Goal: Transaction & Acquisition: Book appointment/travel/reservation

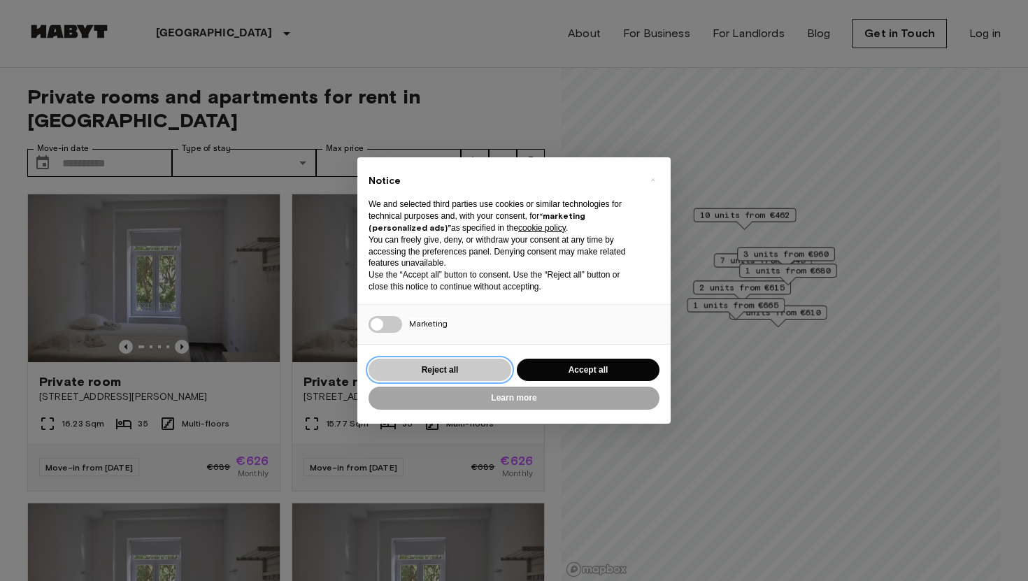
click at [451, 366] on button "Reject all" at bounding box center [439, 370] width 143 height 23
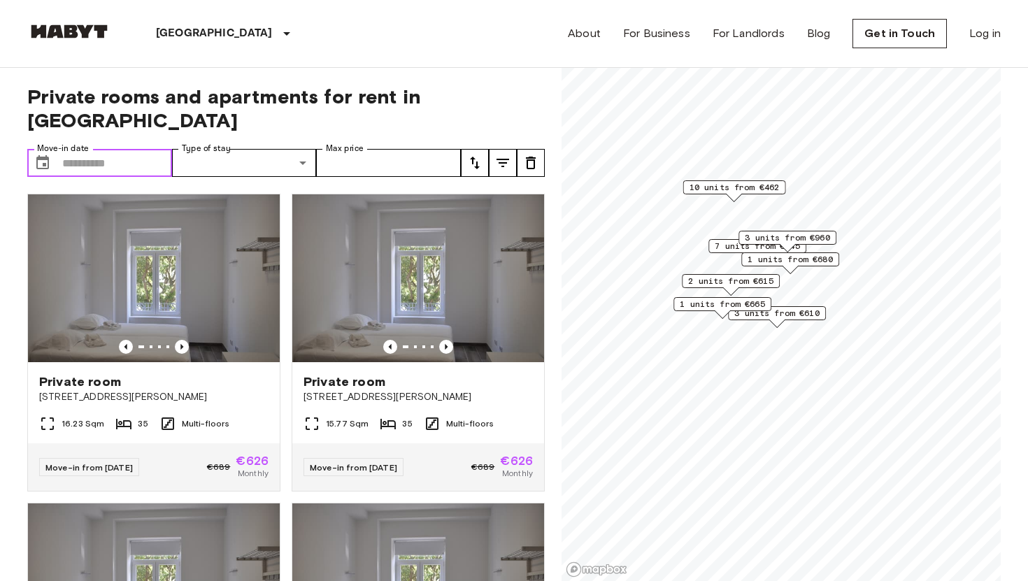
click at [121, 149] on input "Move-in date" at bounding box center [117, 163] width 110 height 28
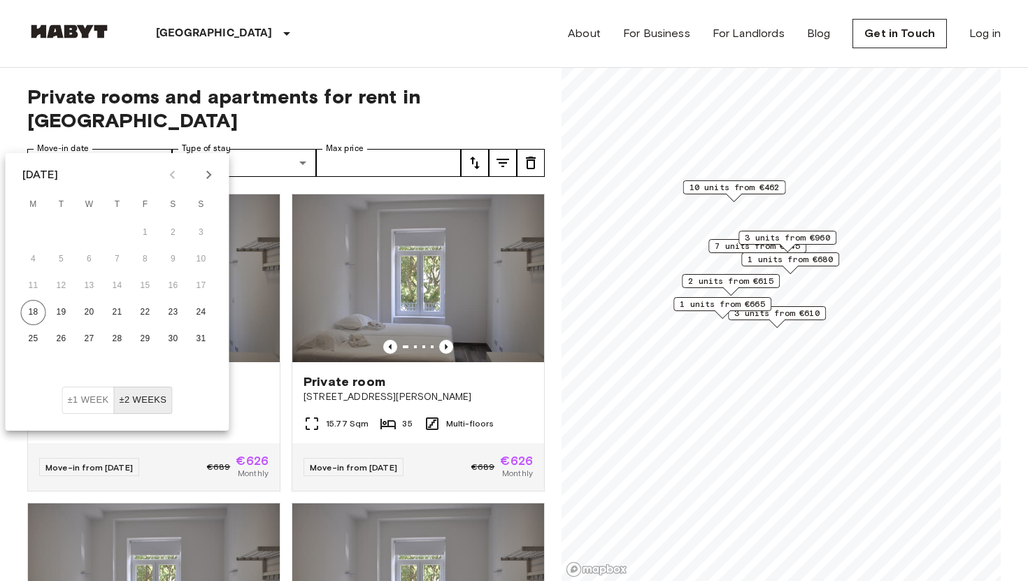
click at [217, 179] on button "Next month" at bounding box center [209, 175] width 24 height 24
click at [94, 228] on button "3" at bounding box center [89, 232] width 25 height 25
type input "**********"
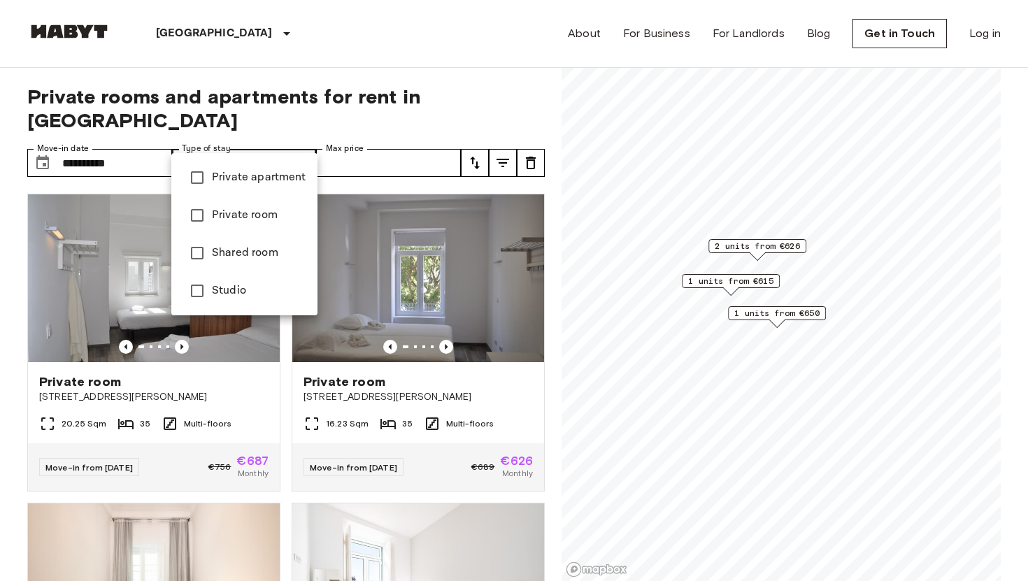
click at [273, 206] on li "Private room" at bounding box center [244, 215] width 146 height 38
type input "**********"
click at [412, 149] on div at bounding box center [514, 290] width 1028 height 581
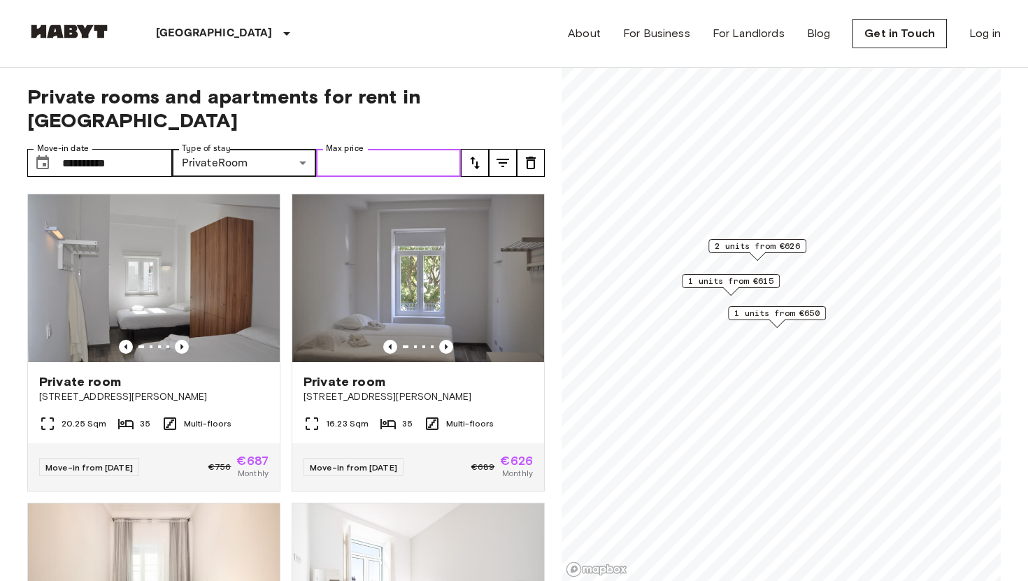
click at [412, 149] on input "Max price" at bounding box center [388, 163] width 145 height 28
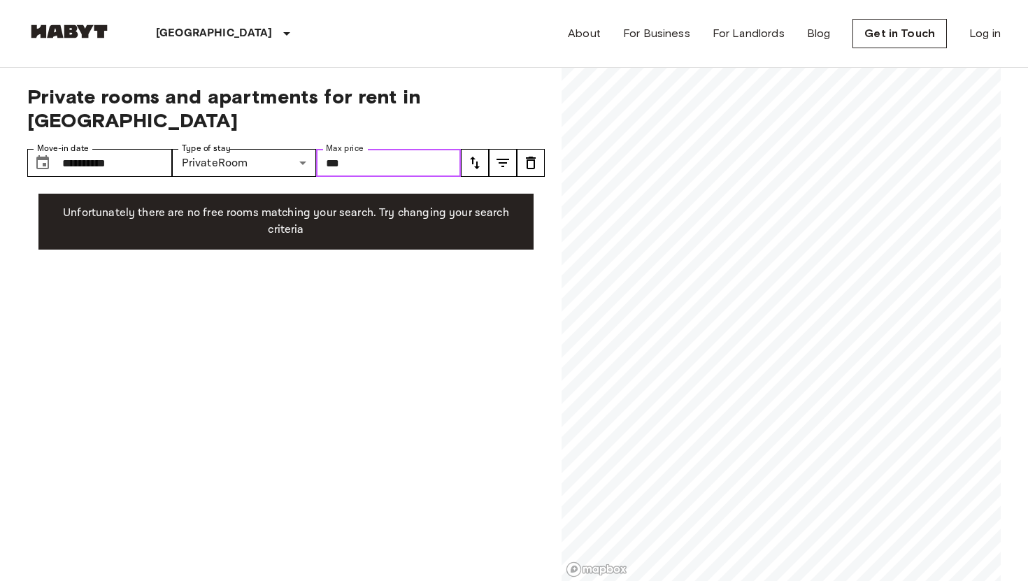
type input "***"
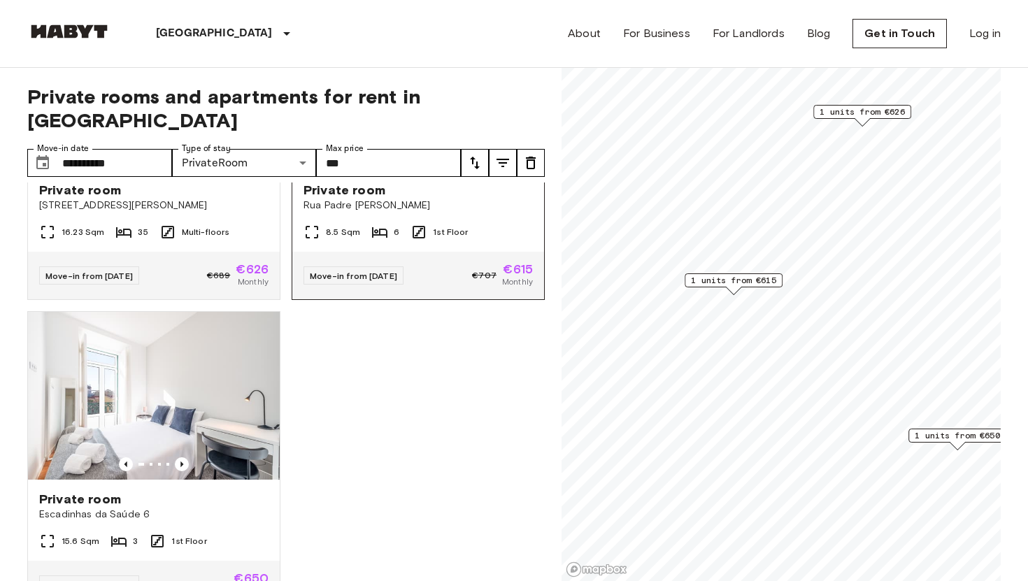
scroll to position [223, 0]
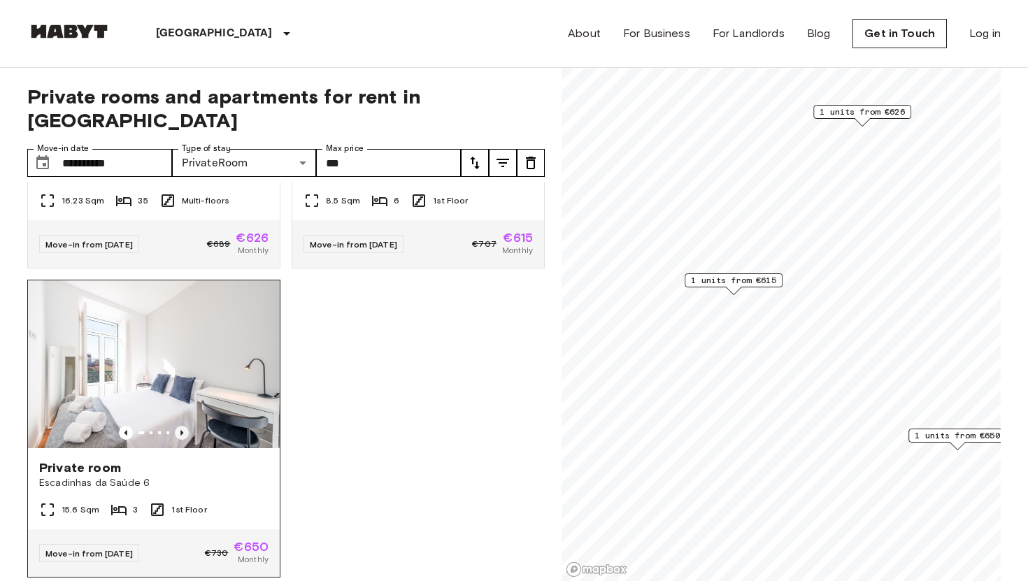
click at [182, 430] on icon "Previous image" at bounding box center [181, 433] width 3 height 6
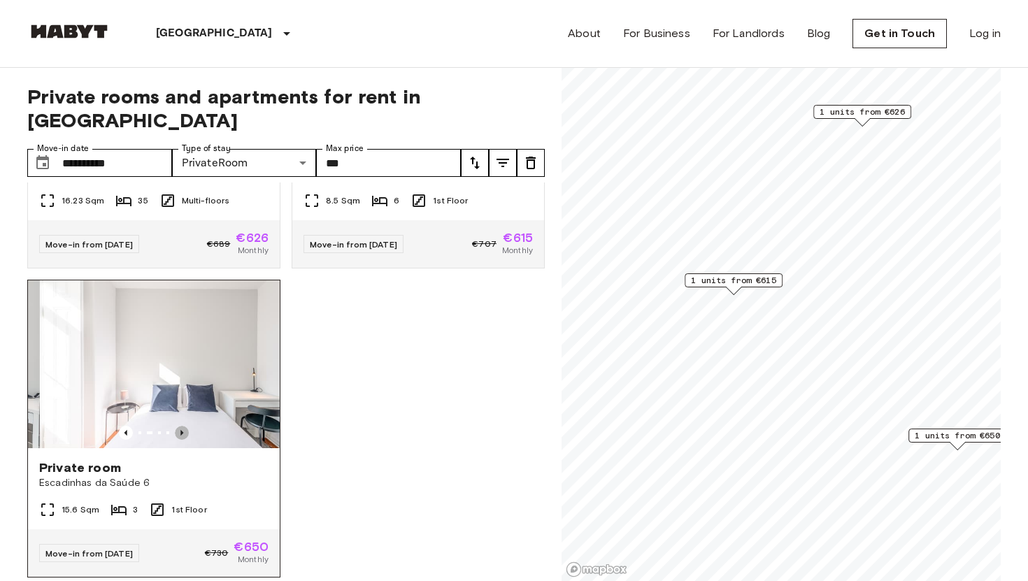
click at [182, 430] on icon "Previous image" at bounding box center [181, 433] width 3 height 6
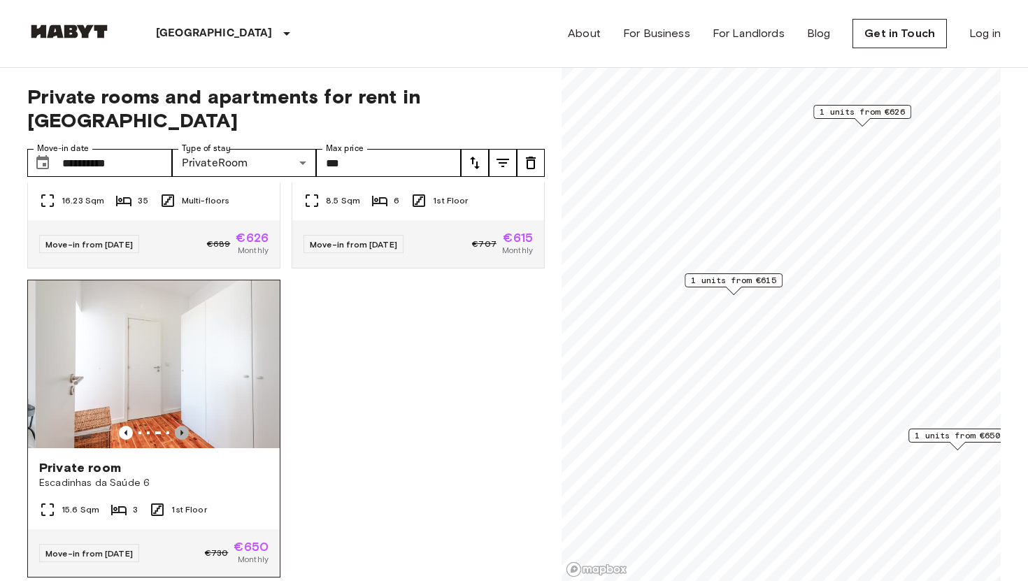
click at [183, 430] on icon "Previous image" at bounding box center [181, 433] width 3 height 6
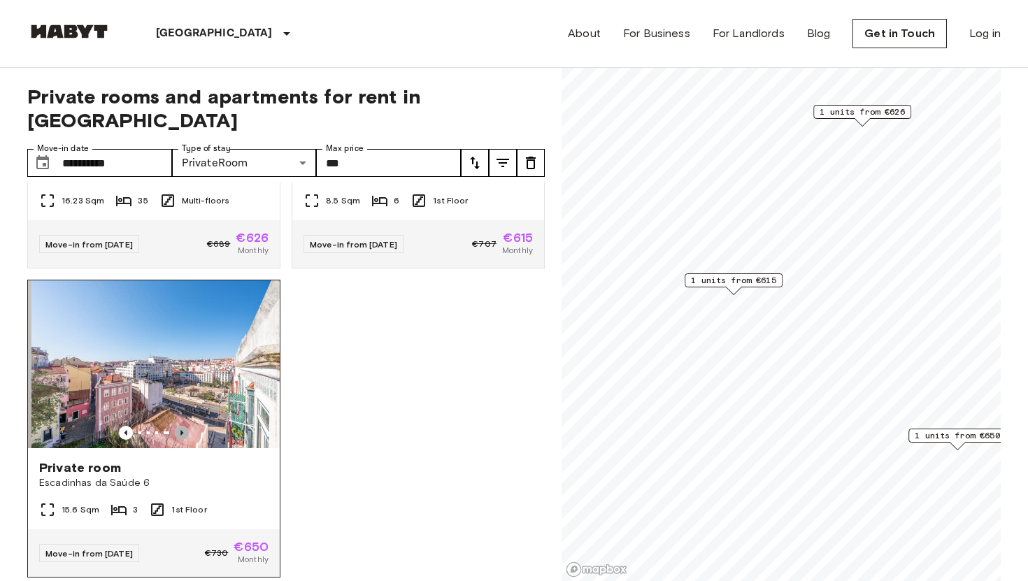
click at [183, 430] on icon "Previous image" at bounding box center [181, 433] width 3 height 6
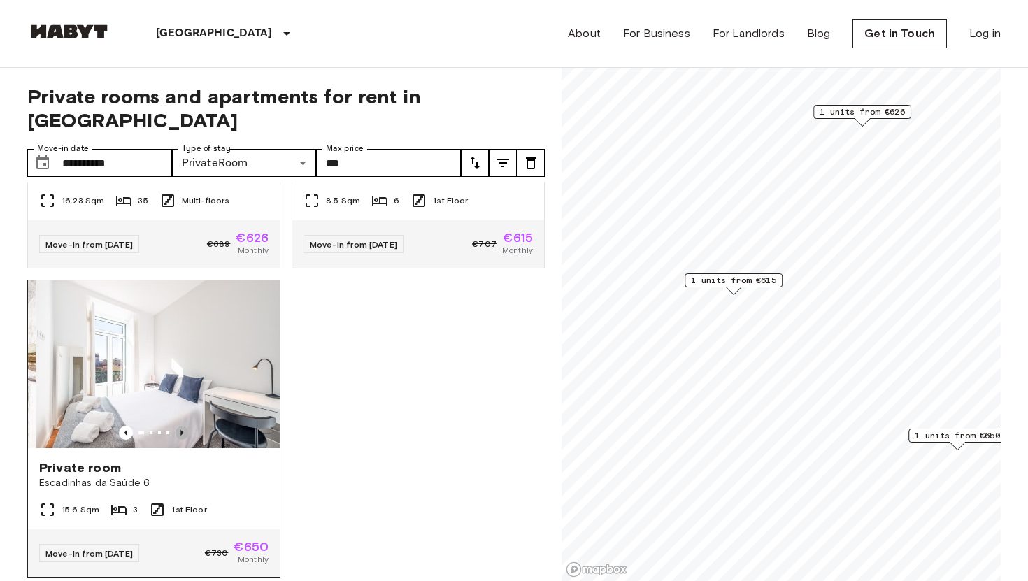
click at [183, 430] on icon "Previous image" at bounding box center [181, 433] width 3 height 6
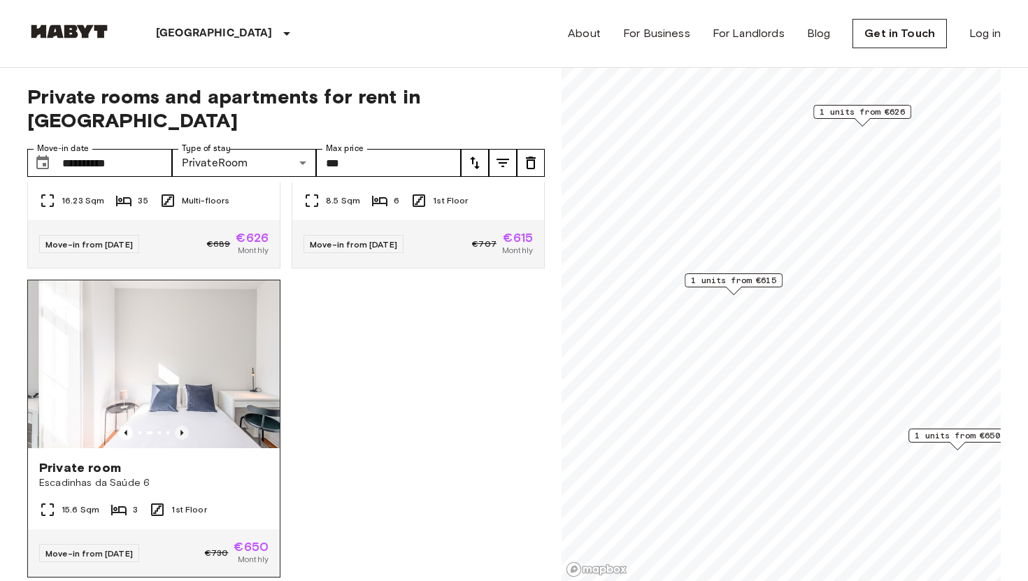
click at [183, 430] on icon "Previous image" at bounding box center [181, 433] width 3 height 6
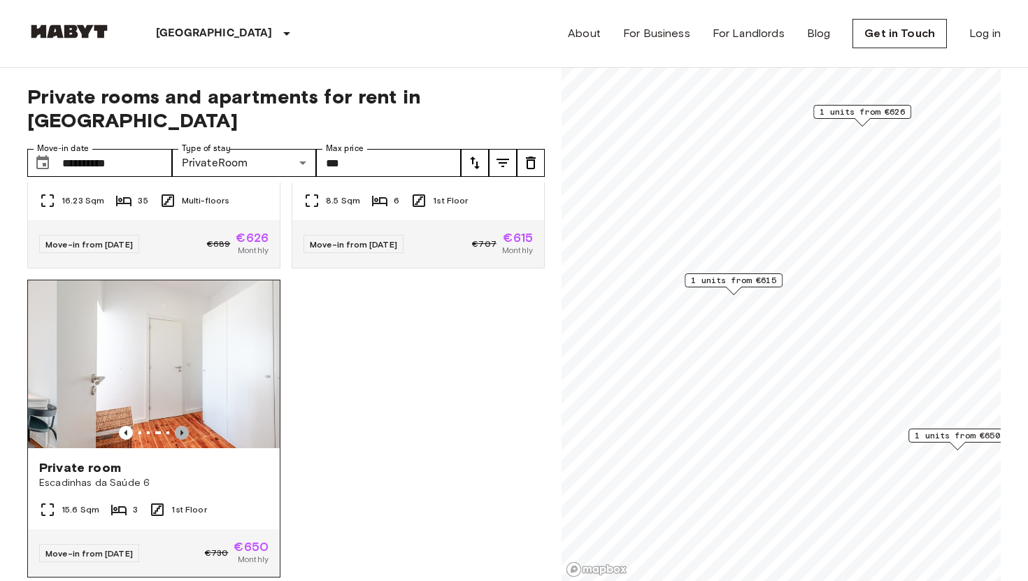
click at [183, 430] on icon "Previous image" at bounding box center [181, 433] width 3 height 6
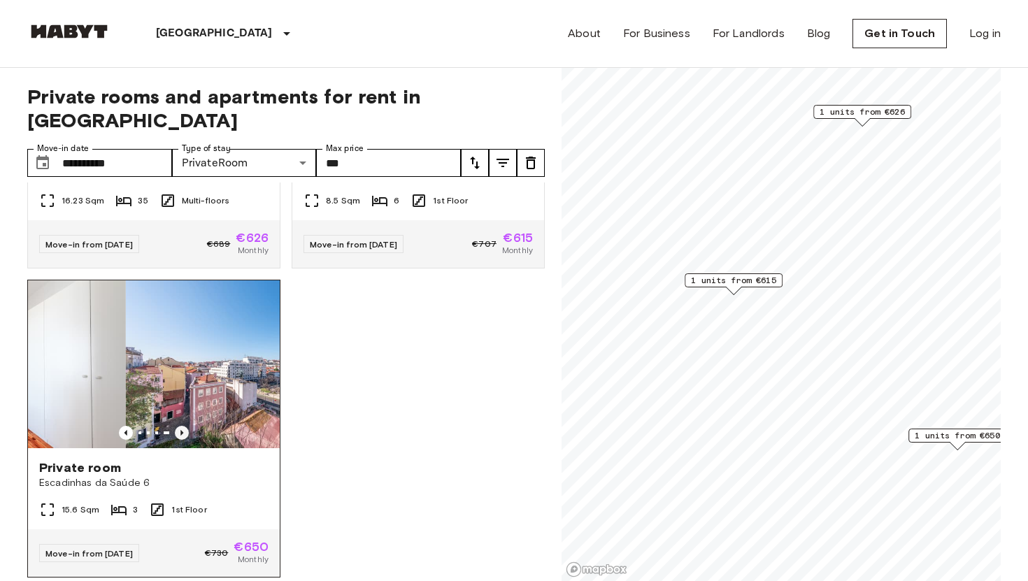
click at [183, 430] on icon "Previous image" at bounding box center [181, 433] width 3 height 6
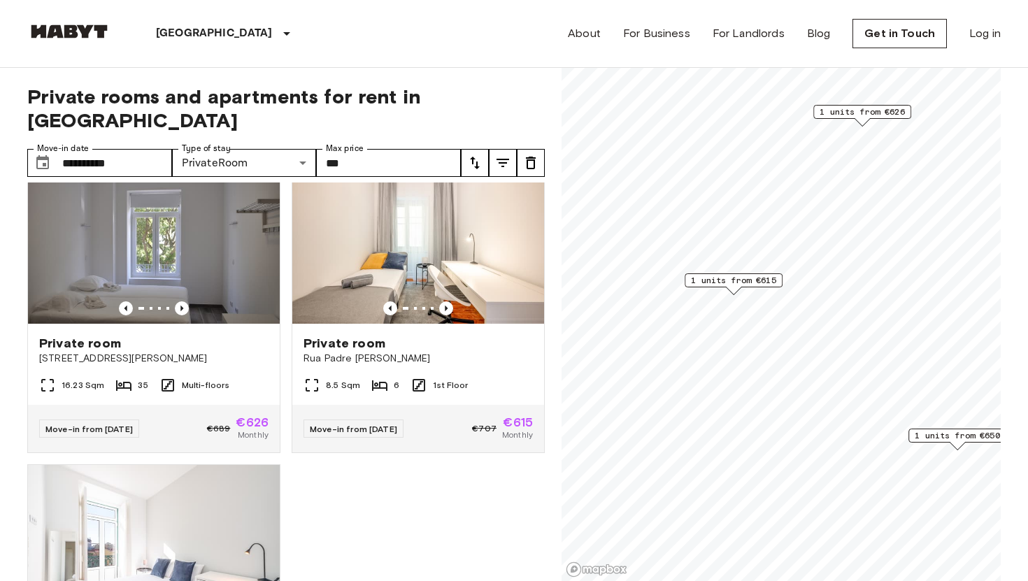
scroll to position [24, 0]
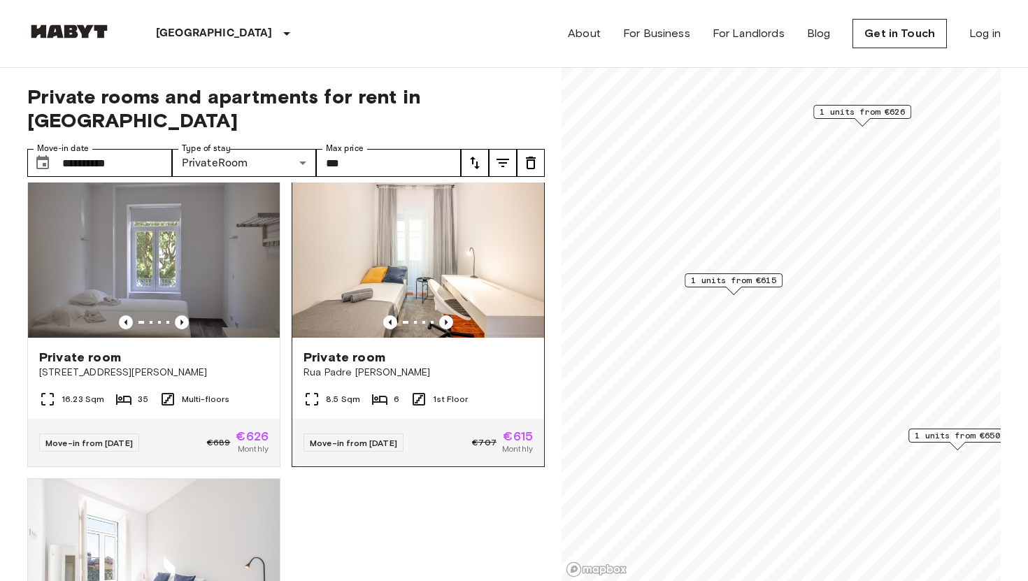
click at [371, 263] on img at bounding box center [418, 254] width 252 height 168
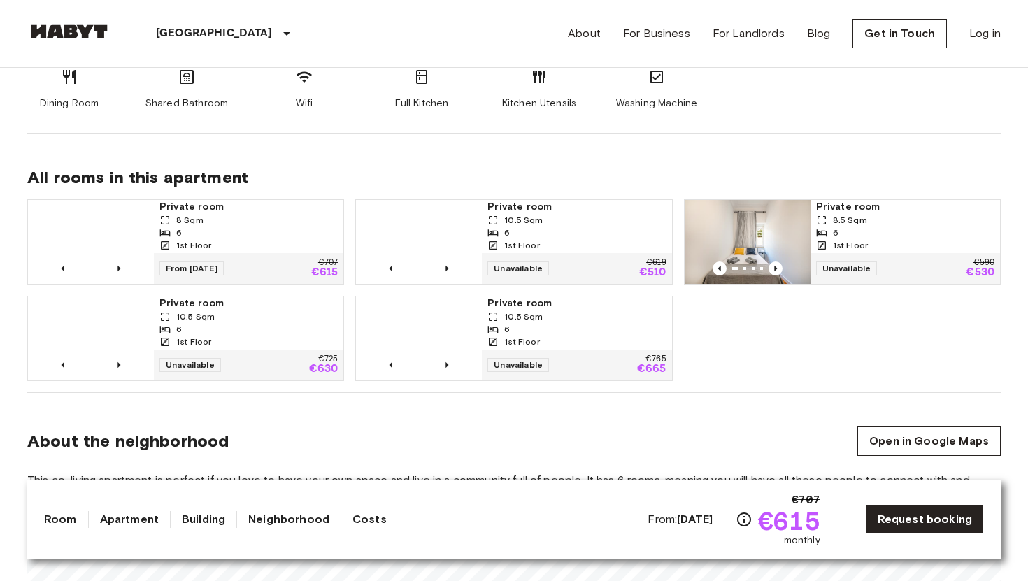
scroll to position [812, 0]
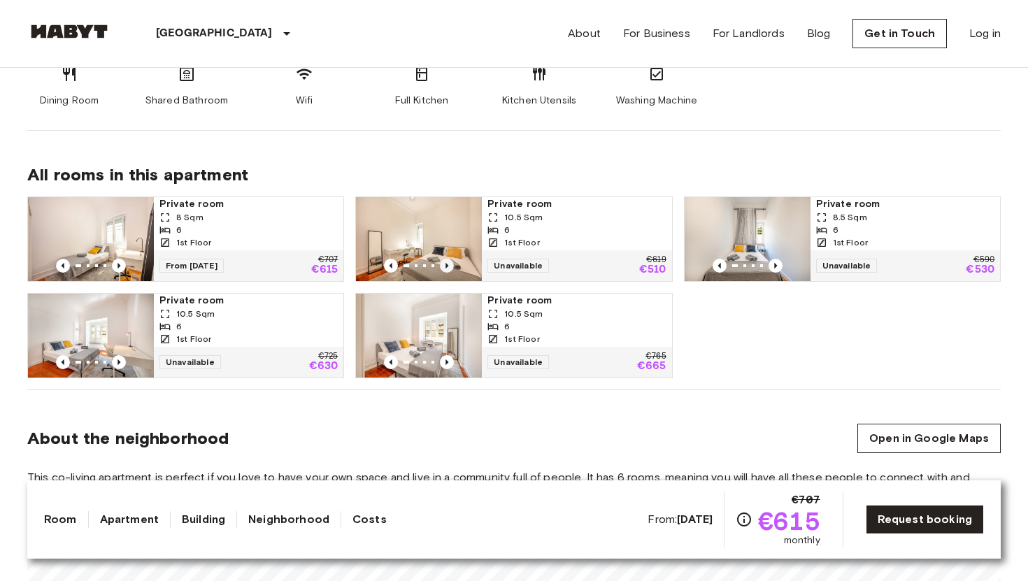
click at [446, 266] on icon "Previous image" at bounding box center [447, 266] width 3 height 6
click at [391, 267] on icon "Previous image" at bounding box center [390, 266] width 3 height 6
click at [447, 266] on icon "Previous image" at bounding box center [447, 266] width 3 height 6
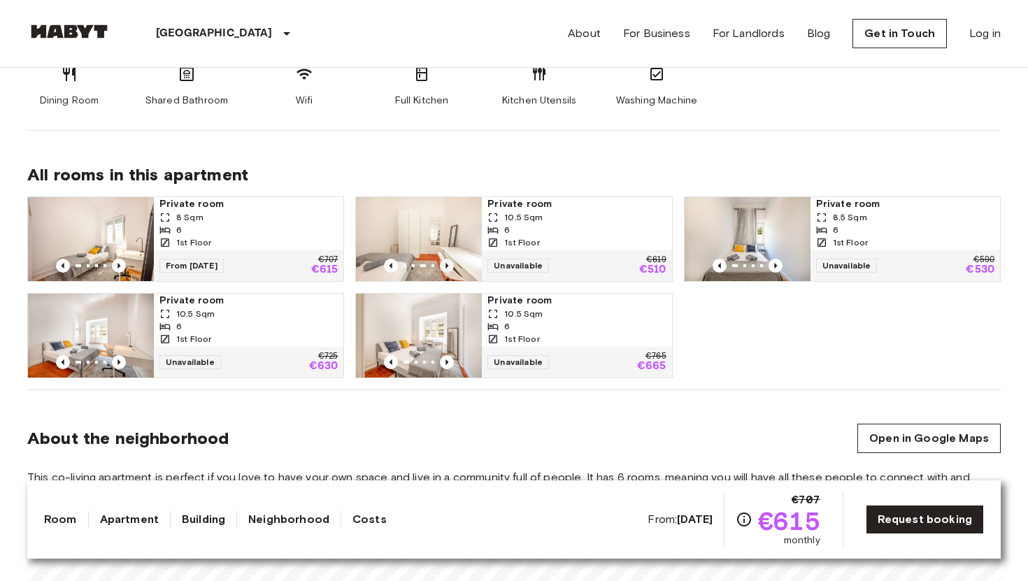
click at [447, 266] on icon "Previous image" at bounding box center [447, 266] width 3 height 6
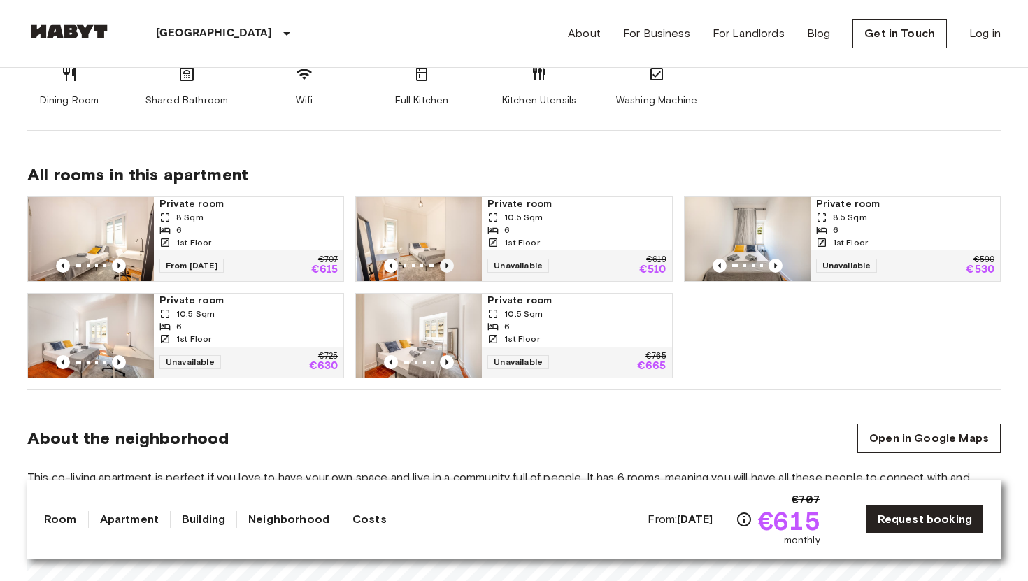
click at [447, 266] on icon "Previous image" at bounding box center [447, 266] width 3 height 6
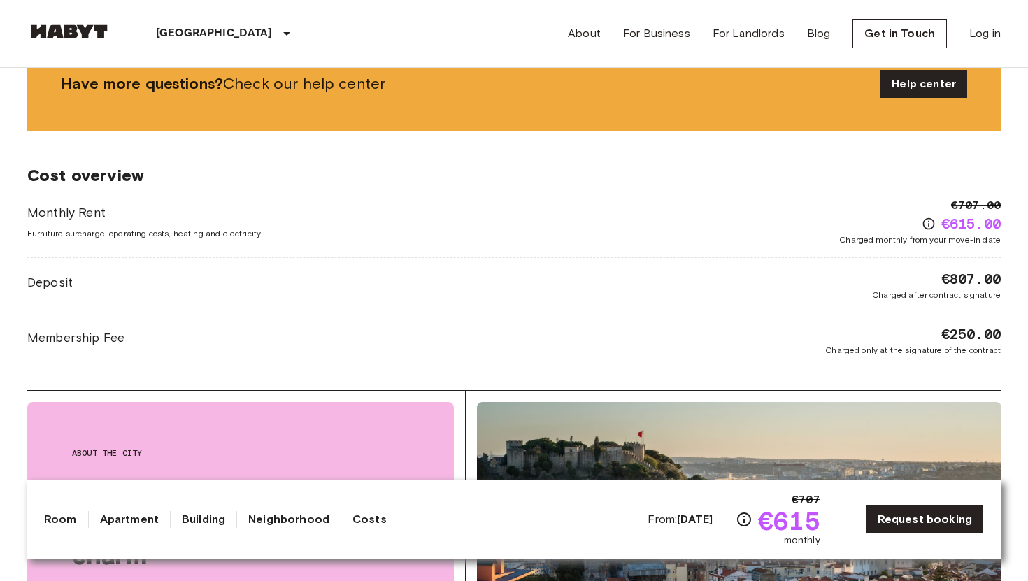
scroll to position [1709, 0]
